Goal: Task Accomplishment & Management: Complete application form

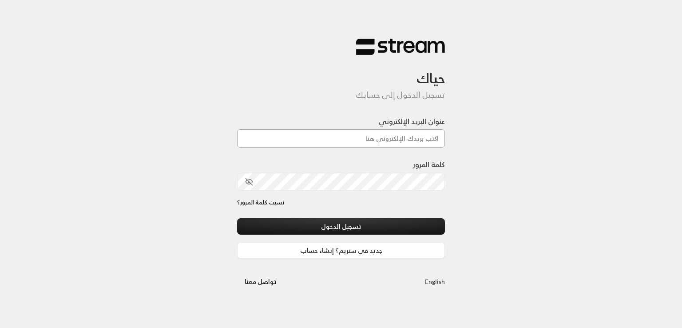
click at [350, 138] on input "عنوان البريد الإلكتروني" at bounding box center [341, 138] width 208 height 18
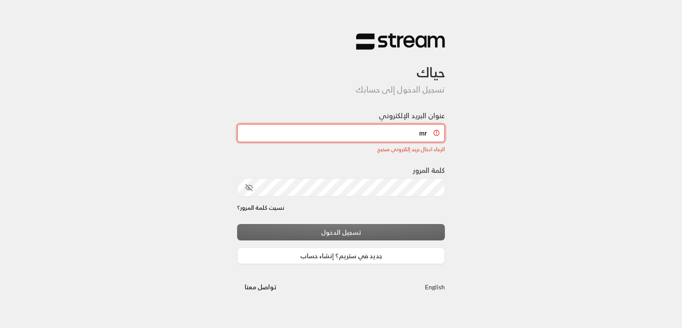
type input "m"
type input "r"
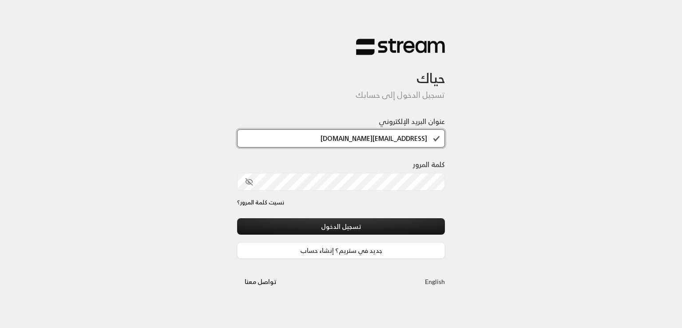
type input "[EMAIL_ADDRESS][DOMAIN_NAME]"
click at [247, 185] on icon "toggle password visibility" at bounding box center [249, 182] width 8 height 8
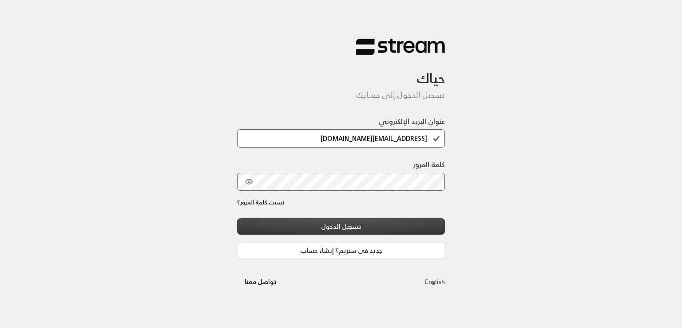
click at [355, 230] on button "تسجيل الدخول" at bounding box center [341, 226] width 208 height 16
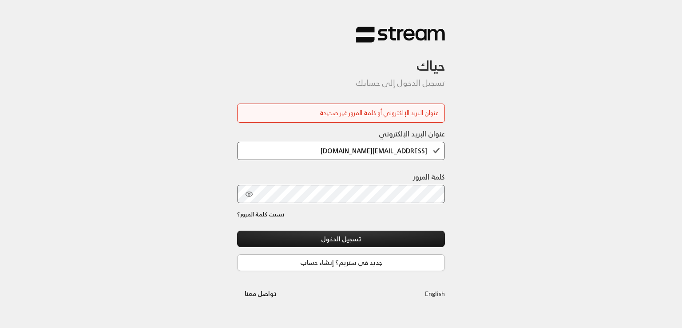
click at [396, 267] on link "جديد في ستريم؟ إنشاء حساب" at bounding box center [341, 262] width 208 height 16
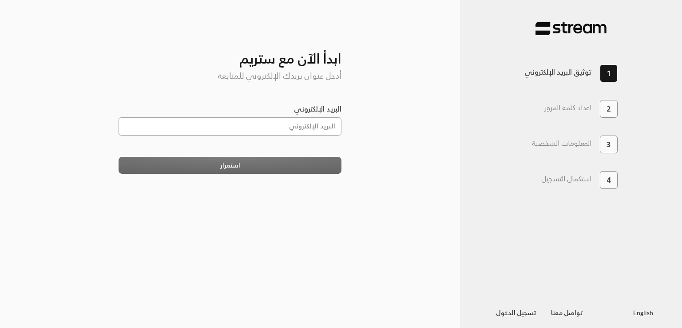
click at [314, 126] on input "البريد الإلكتروني" at bounding box center [230, 126] width 223 height 18
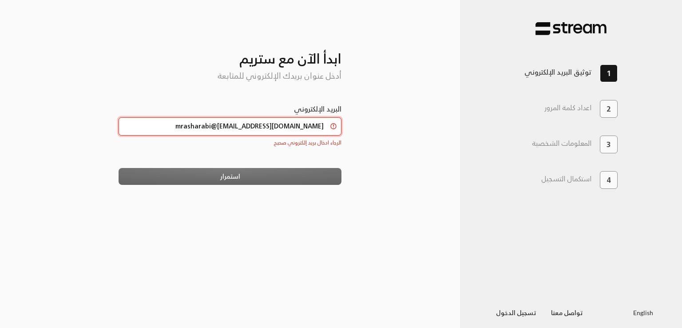
click at [254, 126] on input "mrasharabi@[EMAIL_ADDRESS][DOMAIN_NAME]" at bounding box center [230, 126] width 223 height 18
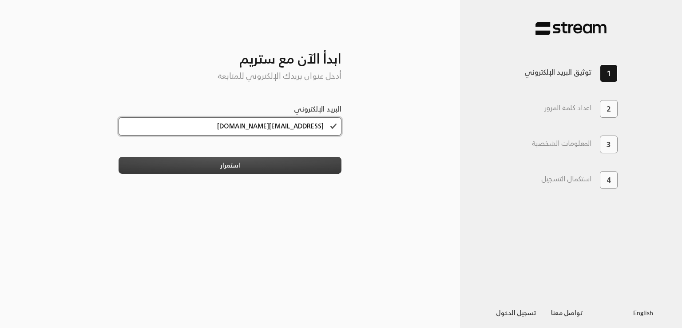
type input "[EMAIL_ADDRESS][DOMAIN_NAME]"
click at [302, 165] on button "استمرار" at bounding box center [230, 165] width 223 height 16
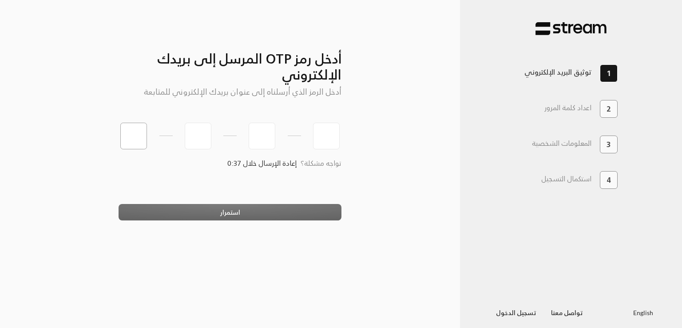
type input "3"
type input "6"
type input "1"
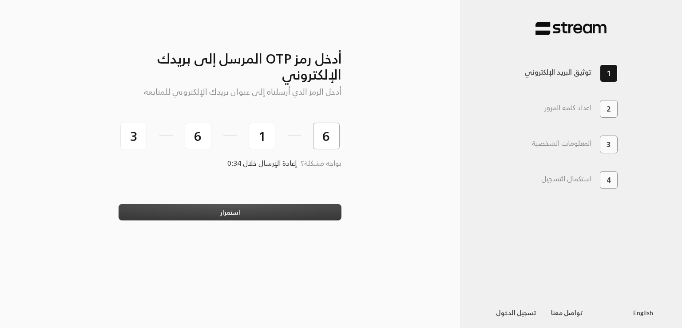
type input "6"
click at [297, 210] on button "استمرار" at bounding box center [230, 212] width 223 height 16
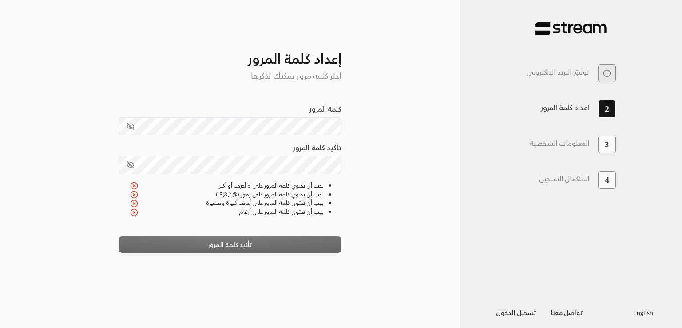
drag, startPoint x: 348, startPoint y: 149, endPoint x: 372, endPoint y: 143, distance: 25.3
click at [348, 149] on div "أدخل رمز OTP المرسل إلى بريدك الإلكتروني أدخل الرمز الذي أرسلناه إلى عنوان بريد…" at bounding box center [230, 164] width 266 height 299
click at [313, 136] on div "كلمة المرور" at bounding box center [230, 122] width 223 height 39
click at [130, 130] on button "toggle password visibility" at bounding box center [130, 126] width 15 height 15
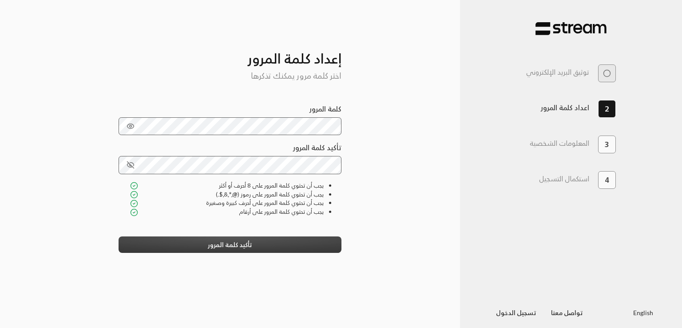
click at [243, 249] on button "تأكيد كلمة المرور" at bounding box center [230, 244] width 223 height 16
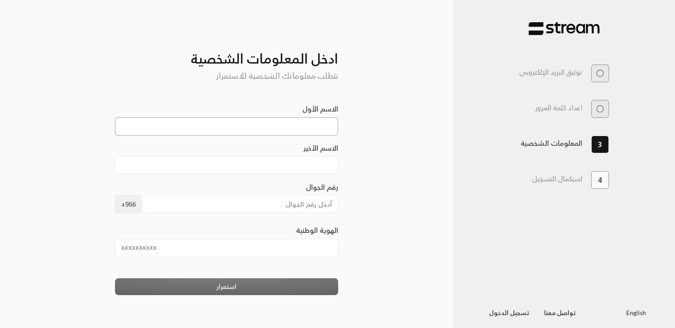
click at [318, 127] on input "الاسم الأول" at bounding box center [226, 126] width 223 height 18
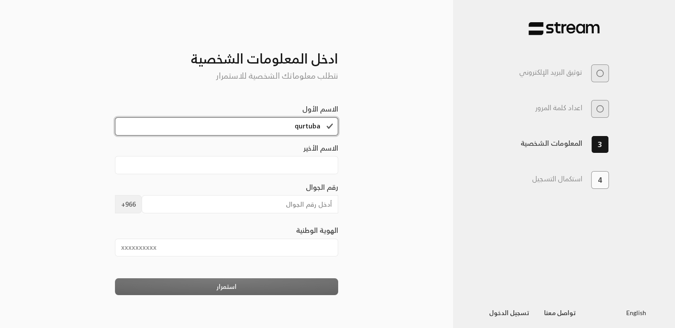
type input "qurtuba"
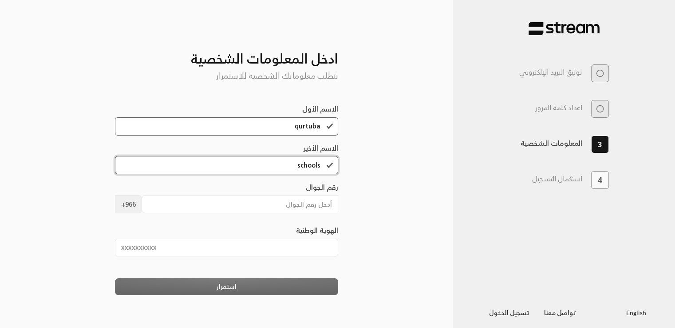
type input "schools"
click at [271, 203] on input "رقم الجوال" at bounding box center [240, 204] width 197 height 18
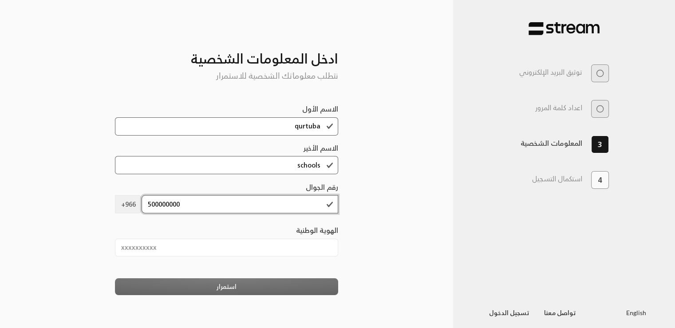
type input "500000000"
click at [254, 244] on input "الهوية الوطنية" at bounding box center [226, 247] width 223 height 18
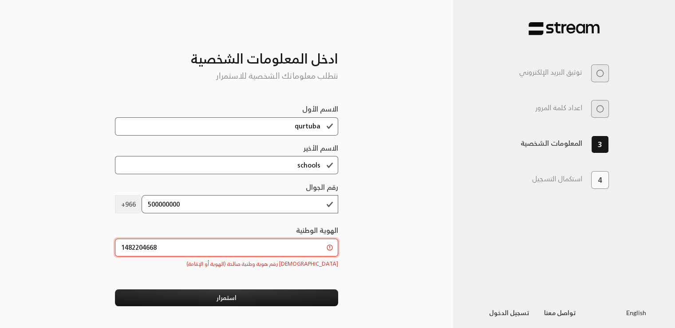
click at [177, 246] on input "1482204668" at bounding box center [226, 247] width 223 height 18
click at [0, 201] on div "أدخل رمز OTP المرسل إلى بريدك الإلكتروني أدخل الرمز الذي أرسلناه إلى عنوان بريد…" at bounding box center [226, 171] width 453 height 313
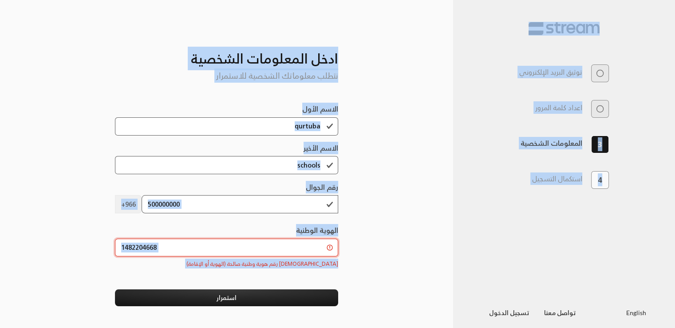
click at [249, 244] on input "1482204668" at bounding box center [226, 247] width 223 height 18
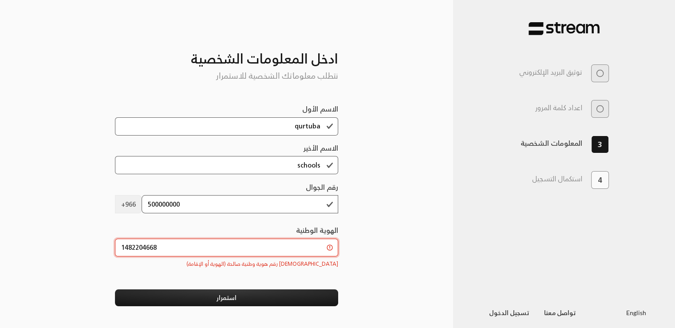
paste input "046403927"
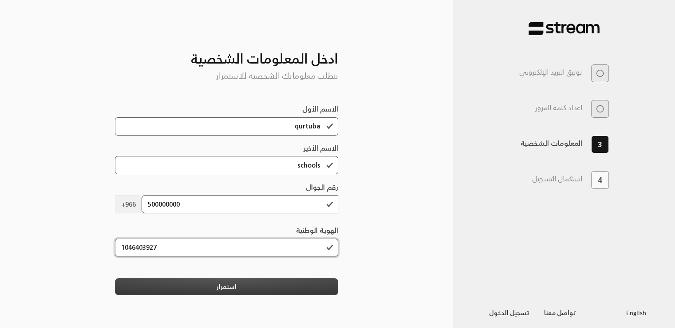
type input "1046403927"
click at [245, 290] on button "استمرار" at bounding box center [226, 286] width 223 height 16
